Goal: Information Seeking & Learning: Find contact information

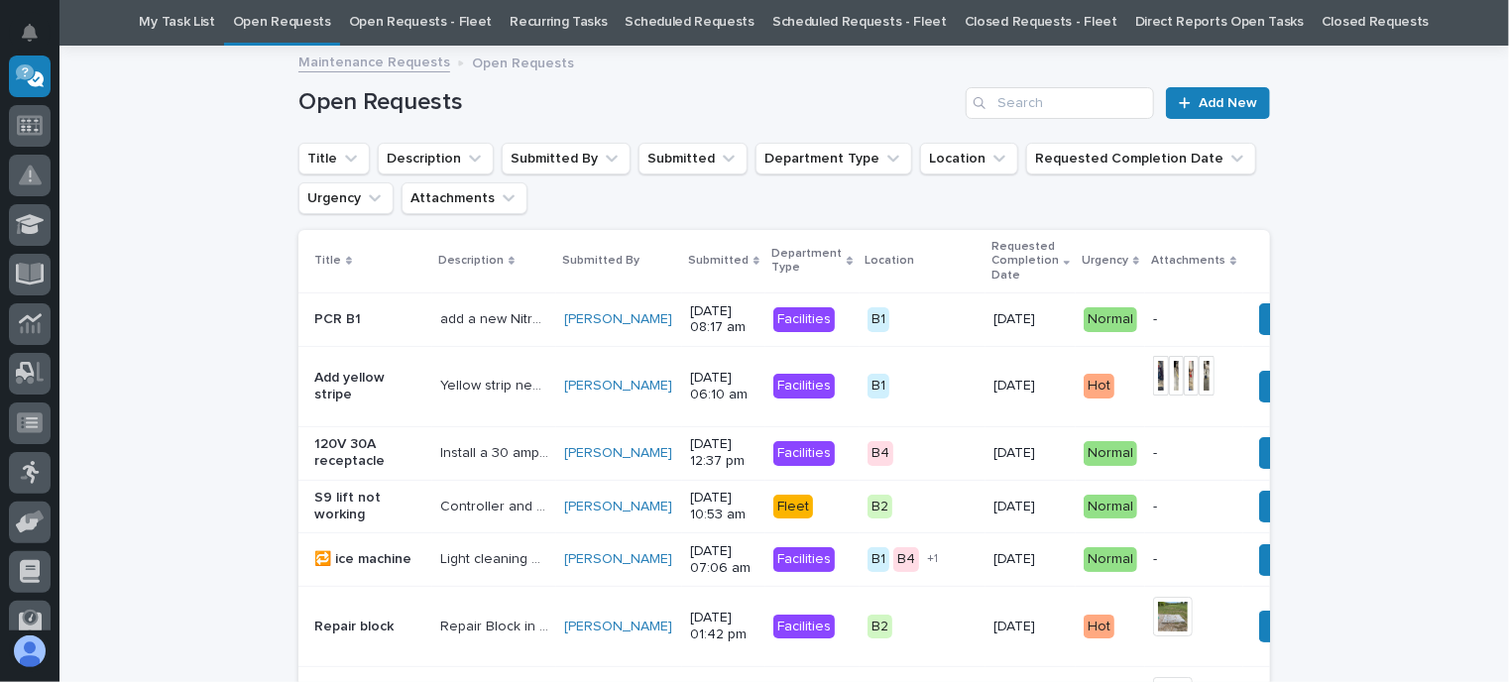
scroll to position [99, 0]
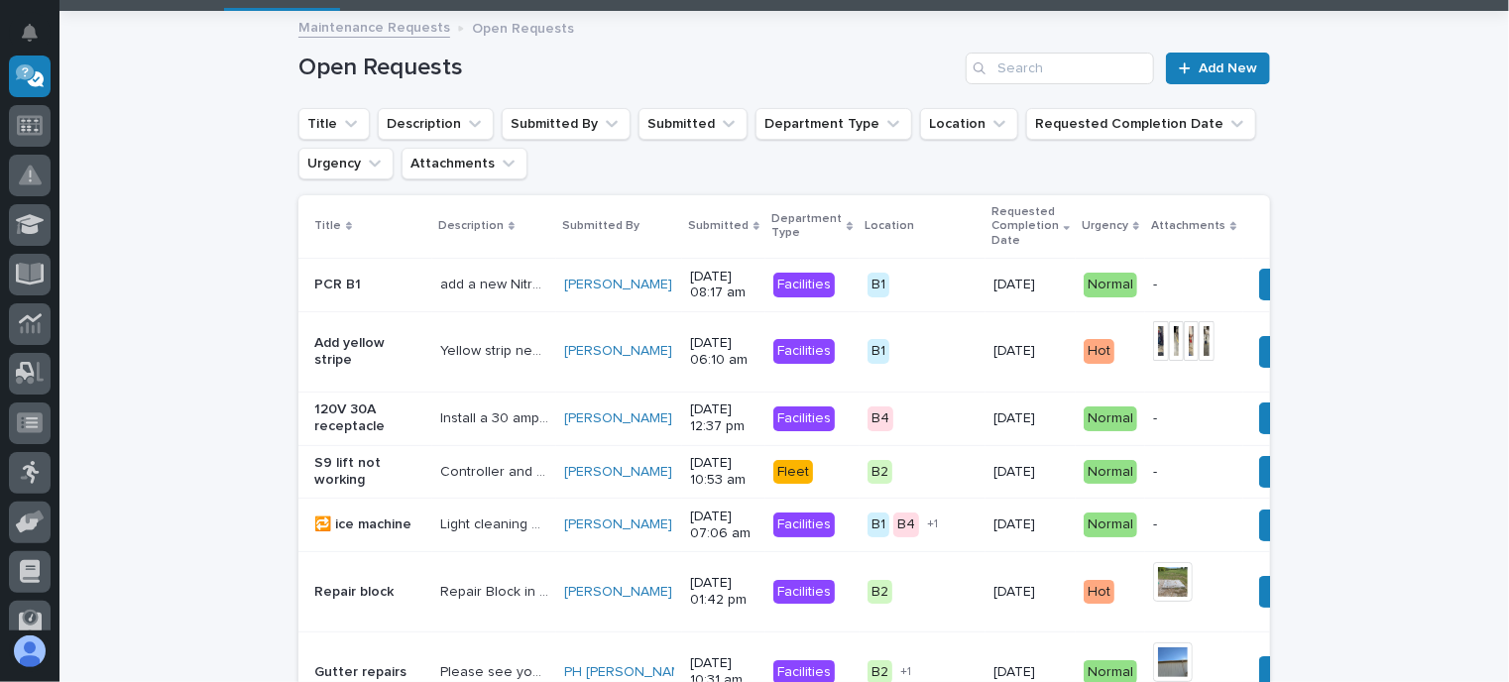
click at [474, 347] on p "Yellow strip needs to be added in B1" at bounding box center [496, 349] width 112 height 21
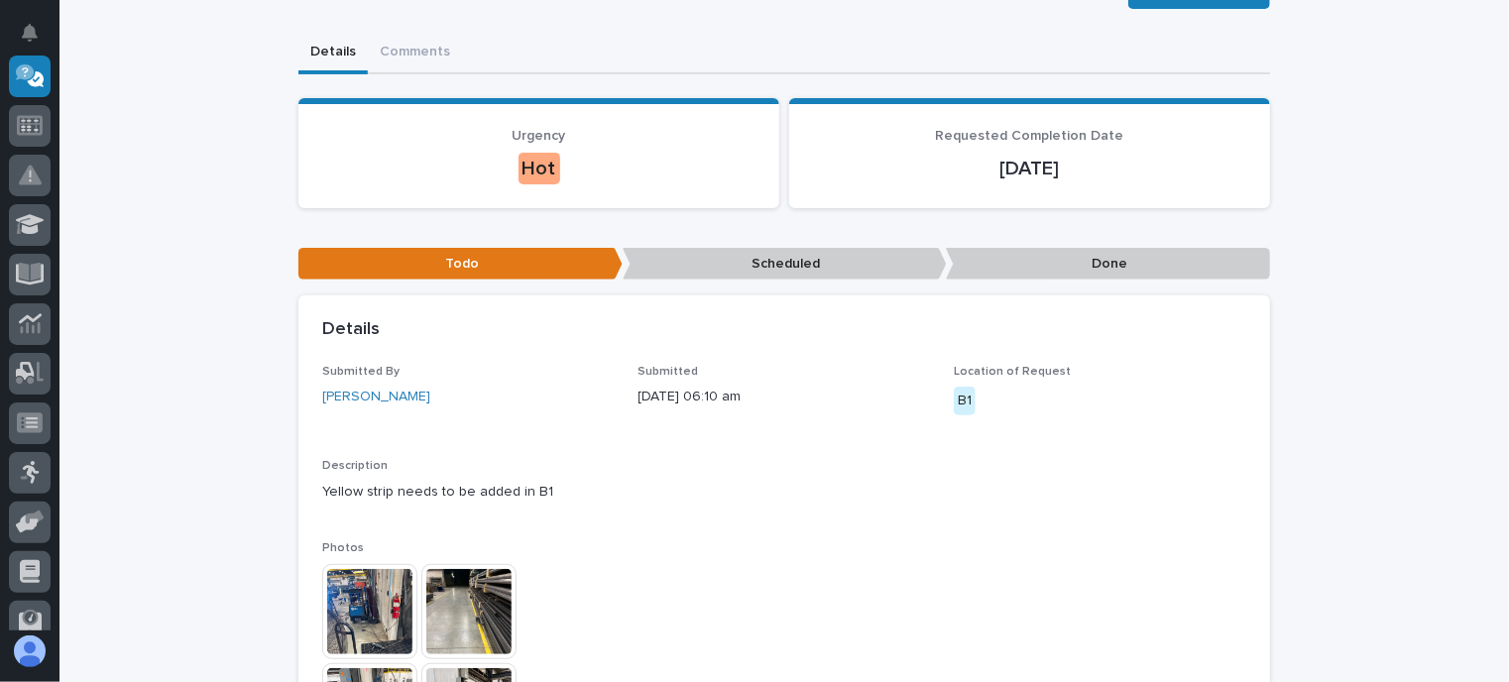
scroll to position [297, 0]
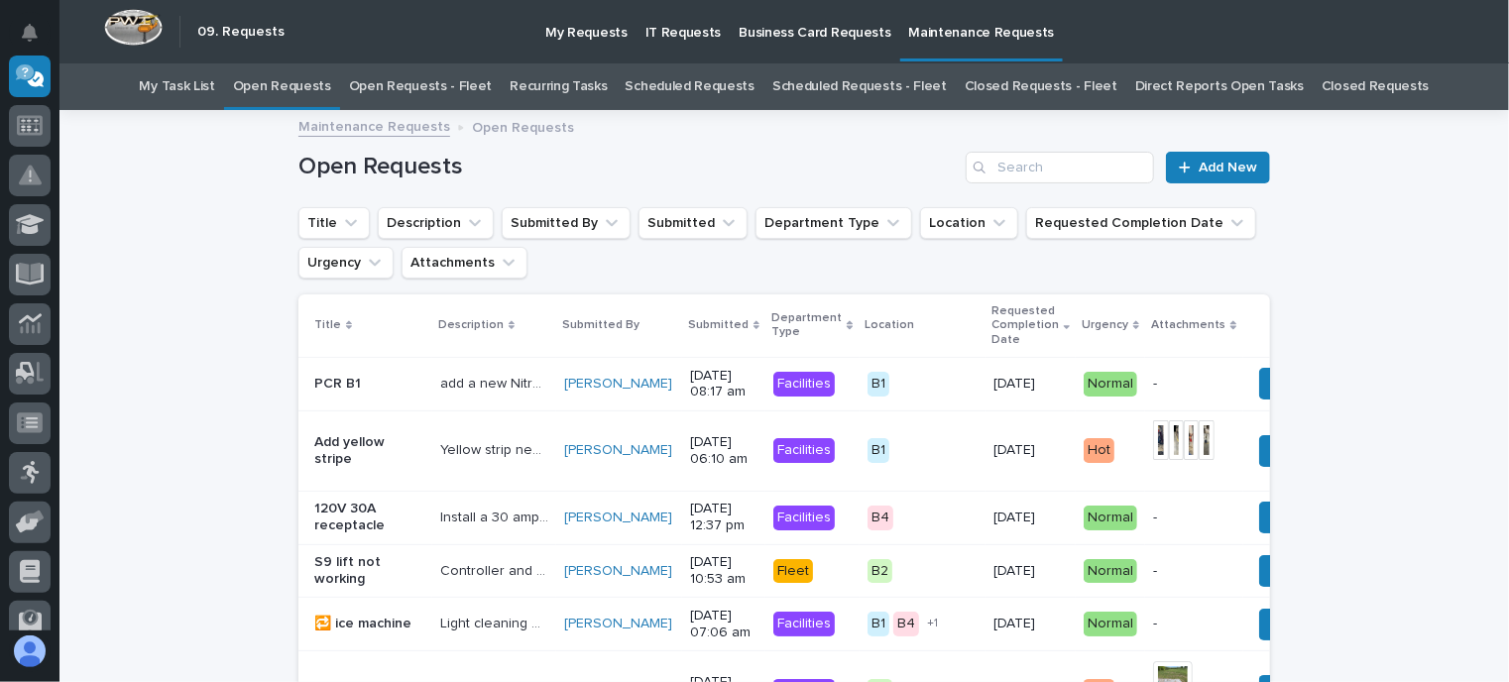
click at [404, 88] on link "Open Requests - Fleet" at bounding box center [421, 86] width 144 height 47
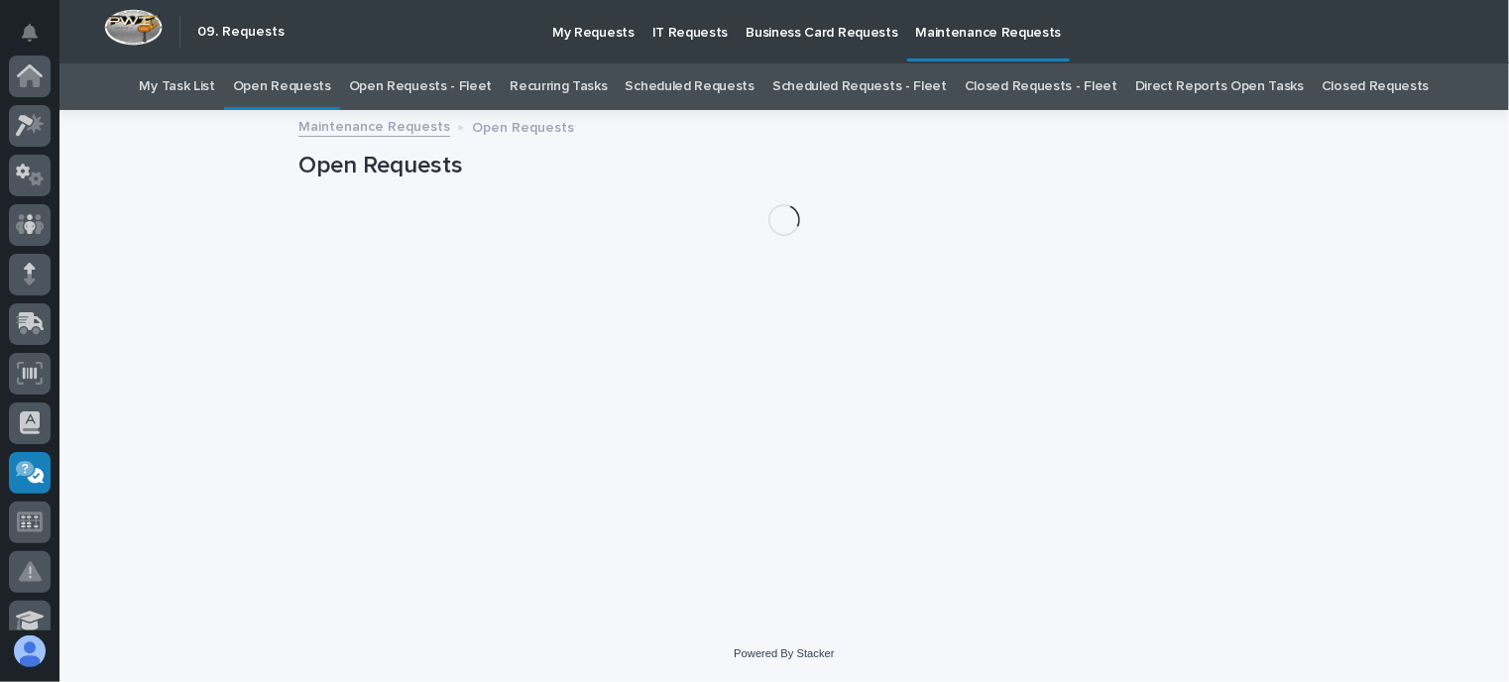
scroll to position [397, 0]
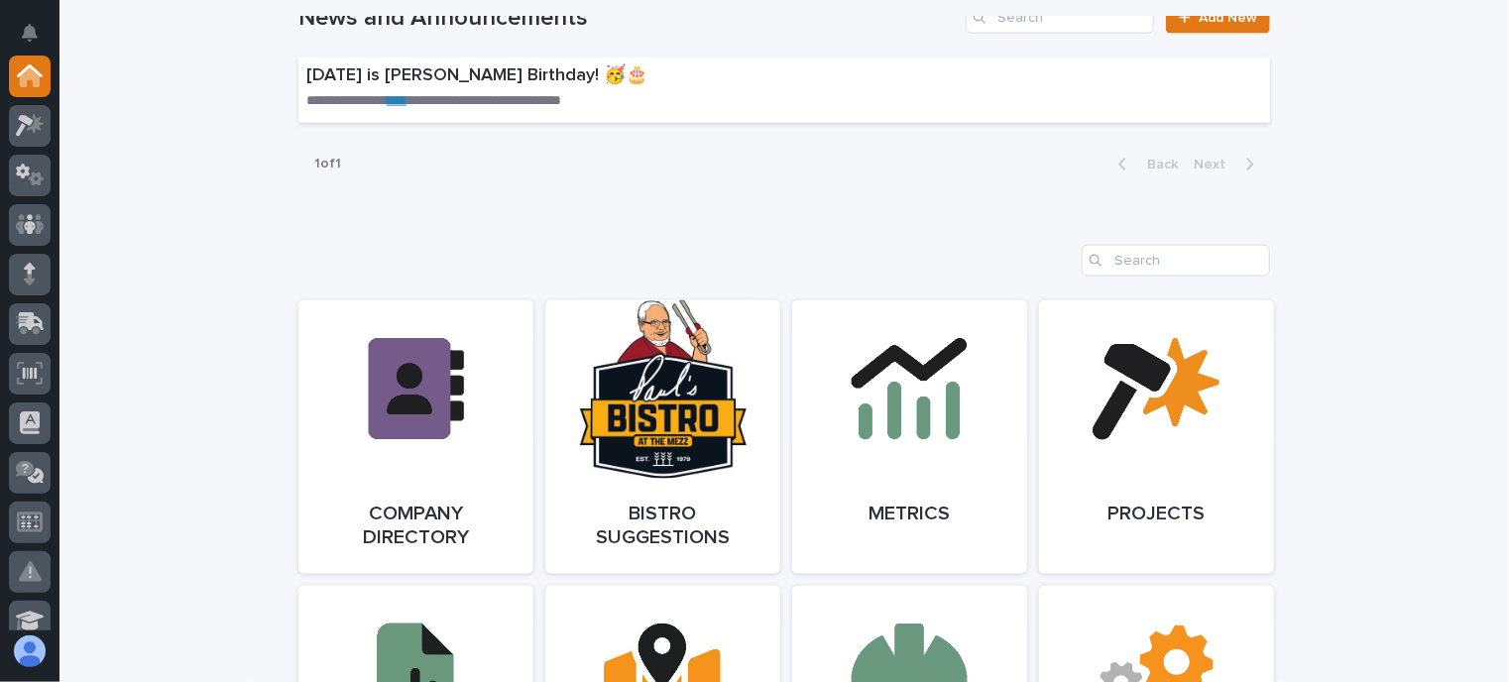
scroll to position [1289, 0]
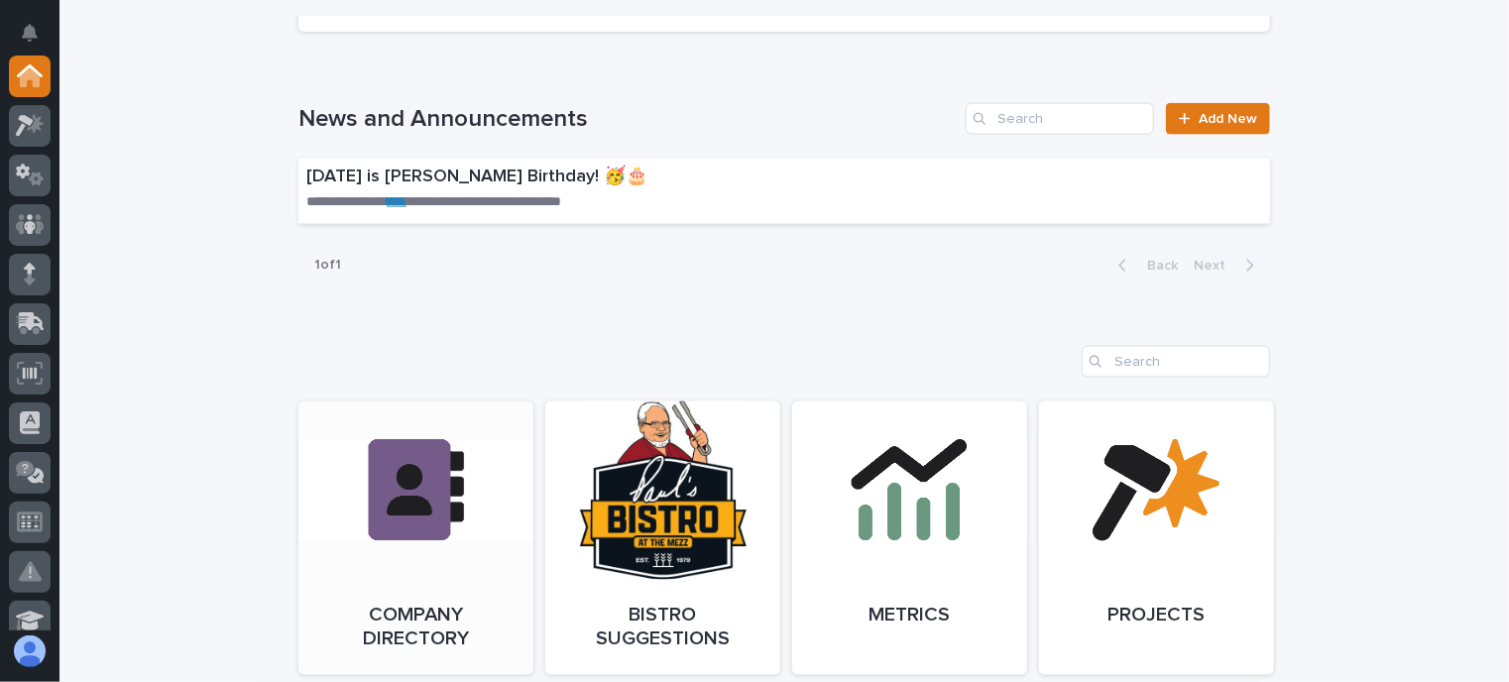
click at [381, 499] on link "Open Link" at bounding box center [415, 539] width 235 height 274
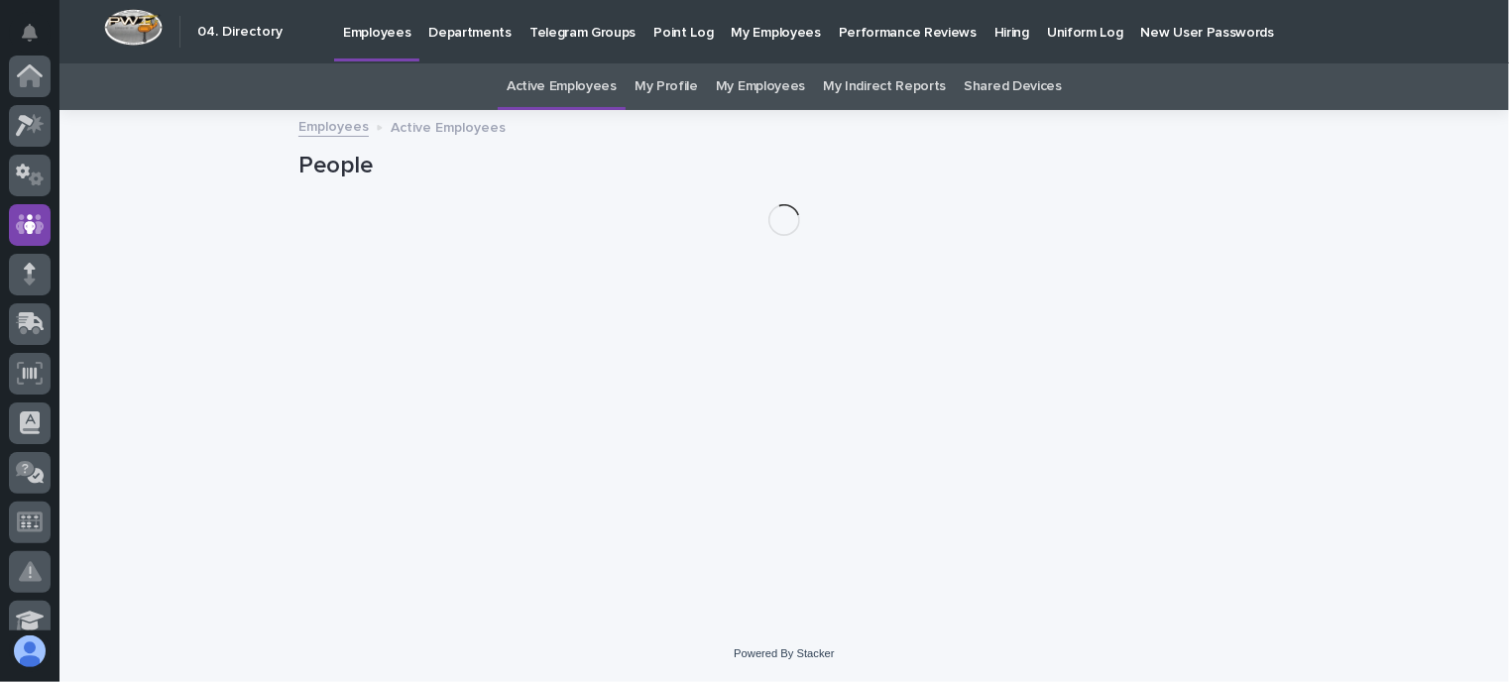
scroll to position [149, 0]
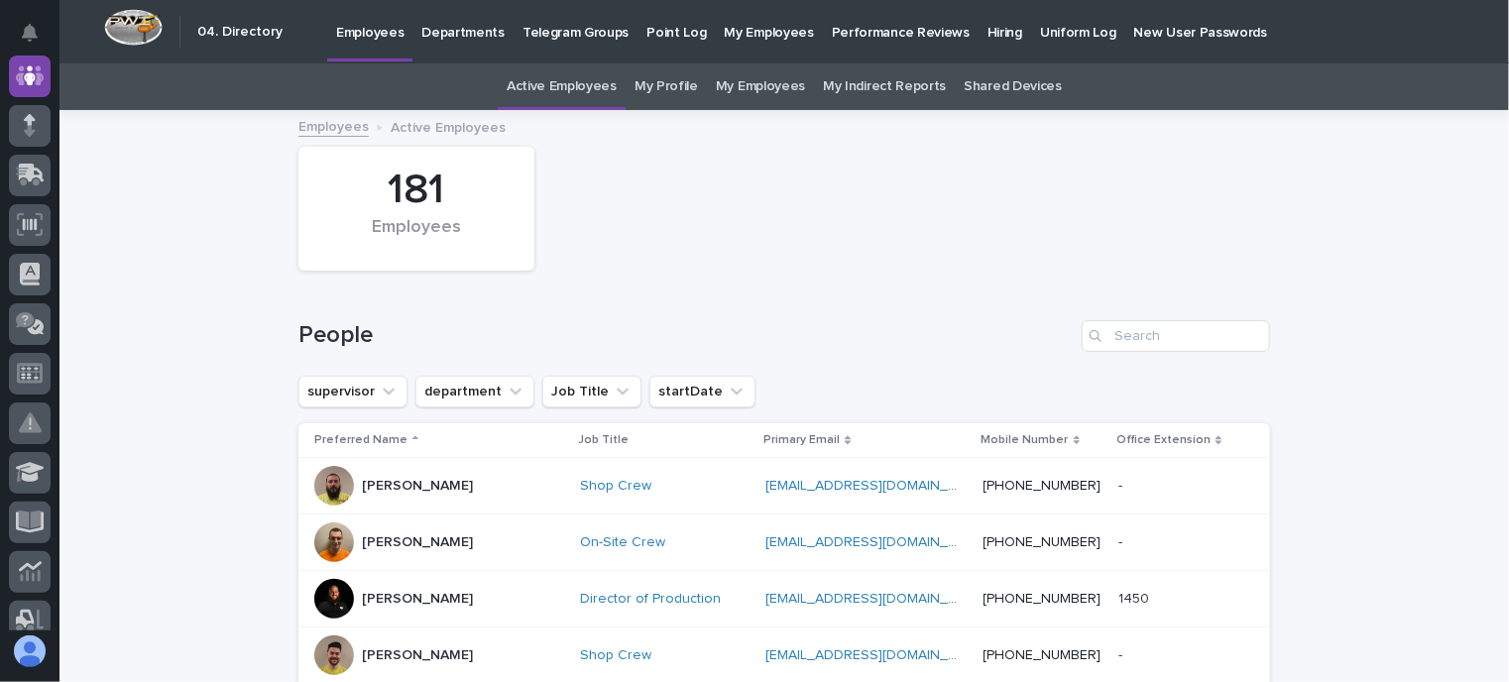
click at [474, 34] on p "Departments" at bounding box center [462, 21] width 83 height 42
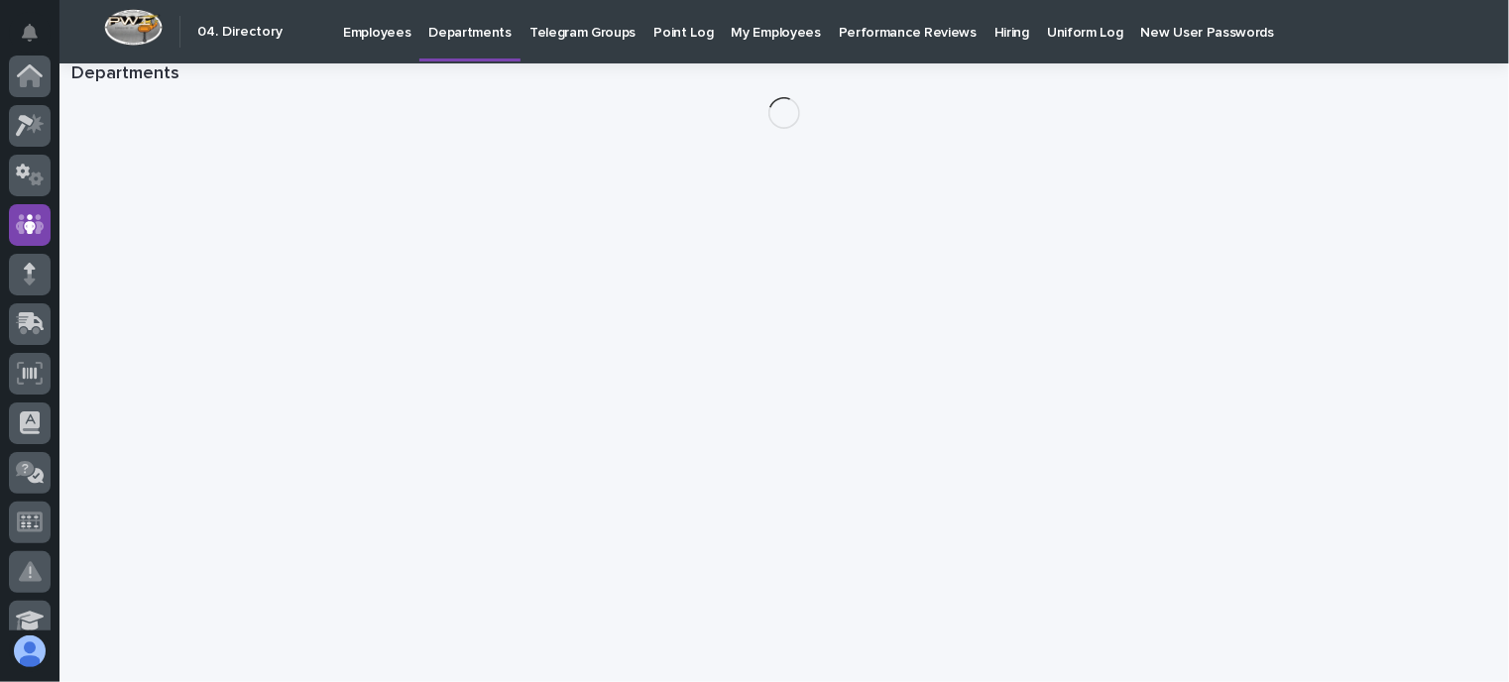
scroll to position [149, 0]
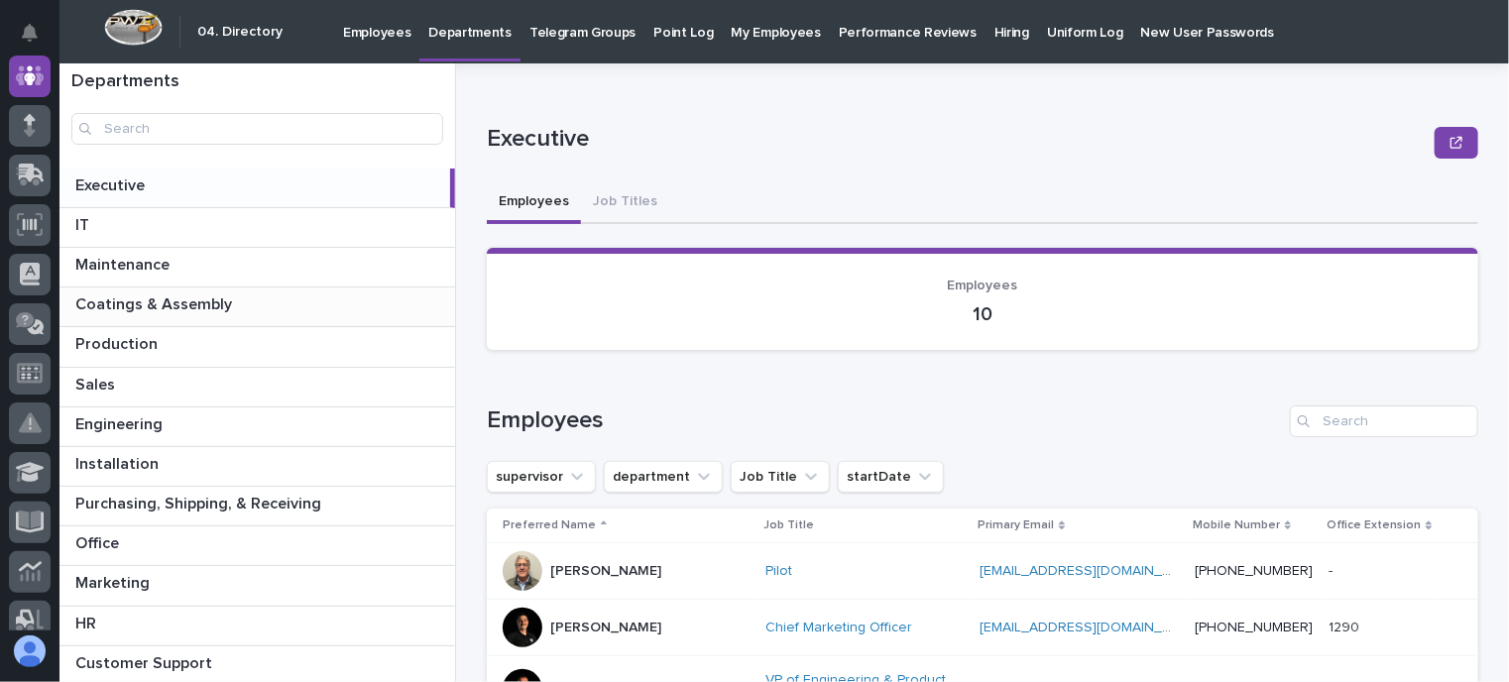
click at [167, 298] on p "Coatings & Assembly" at bounding box center [155, 302] width 161 height 23
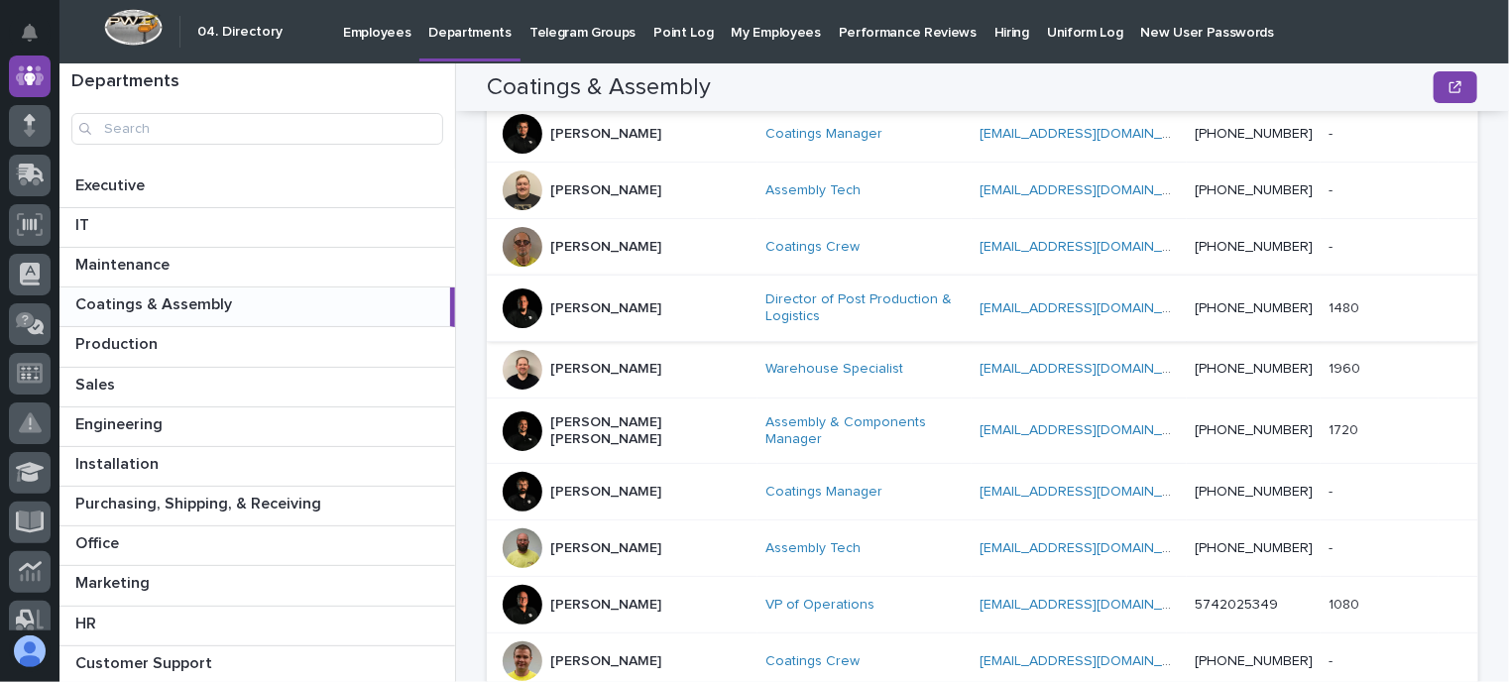
scroll to position [694, 0]
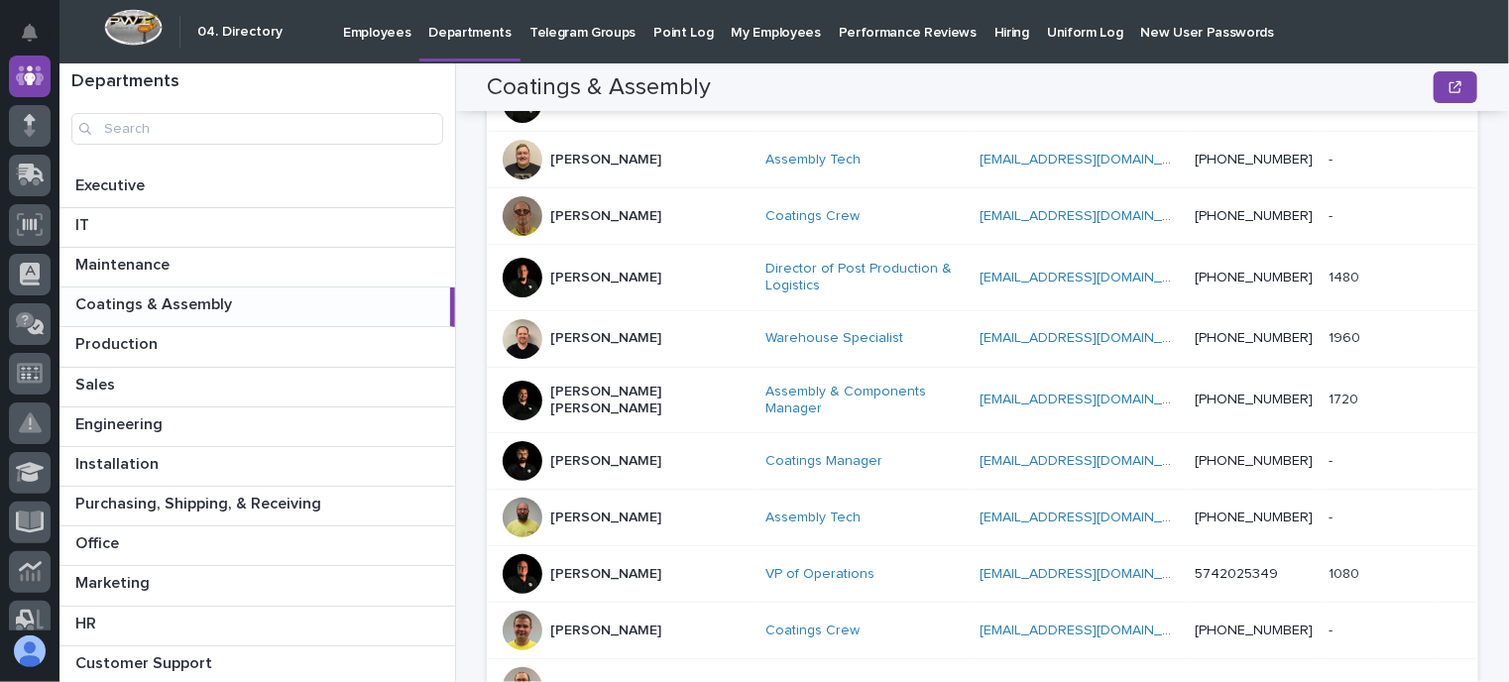
click at [589, 396] on p "[PERSON_NAME] [PERSON_NAME]" at bounding box center [649, 401] width 198 height 34
